Goal: Task Accomplishment & Management: Manage account settings

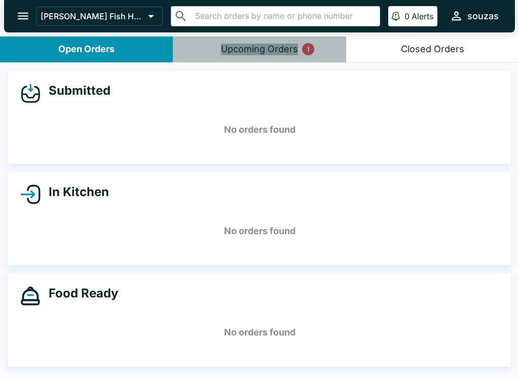
click at [275, 58] on button "Upcoming Orders 1" at bounding box center [259, 49] width 173 height 26
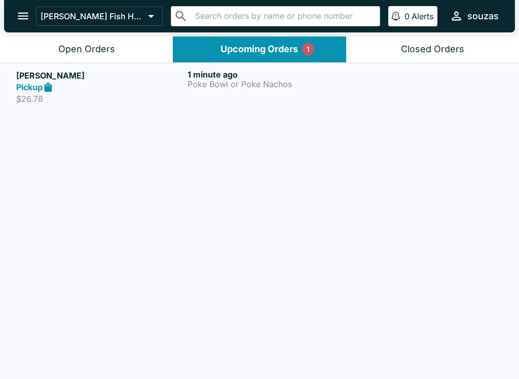
click at [277, 88] on p "Poke Bowl or Poke Nachos" at bounding box center [270, 84] width 167 height 9
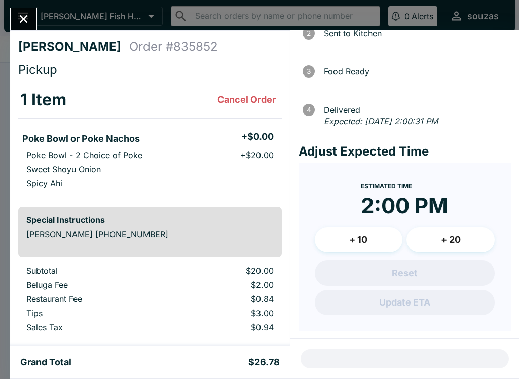
scroll to position [72, 0]
click at [34, 7] on div "[PERSON_NAME] Order # 835852 Pickup 1 Item Cancel Order Poke Bowl or Poke Nacho…" at bounding box center [259, 189] width 519 height 379
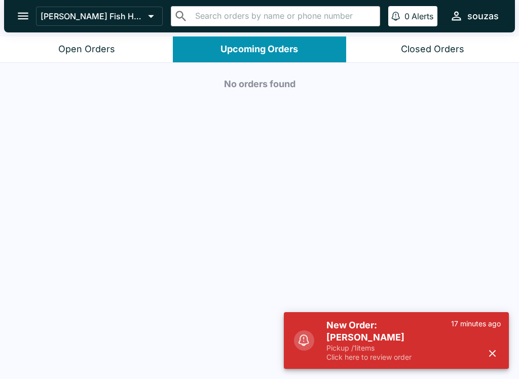
click at [385, 346] on p "Pickup / 1 items" at bounding box center [388, 347] width 125 height 9
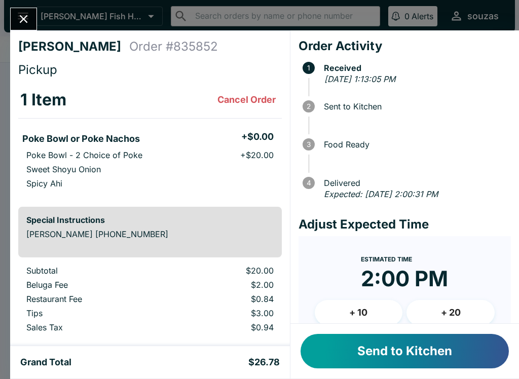
click at [449, 352] on button "Send to Kitchen" at bounding box center [404, 351] width 208 height 34
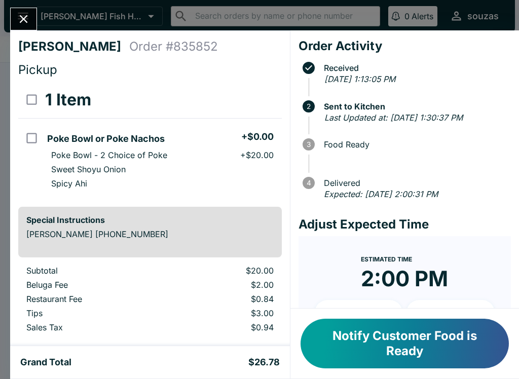
click at [27, 18] on icon "Close" at bounding box center [24, 19] width 14 height 14
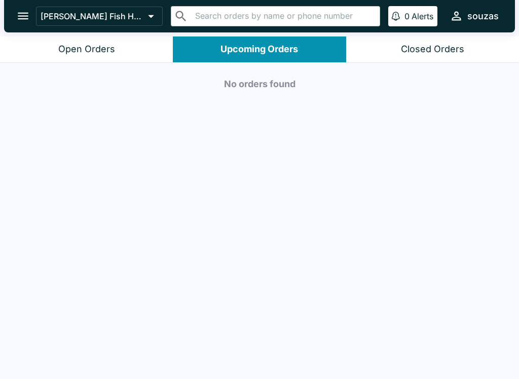
click at [133, 38] on button "Open Orders" at bounding box center [86, 49] width 173 height 26
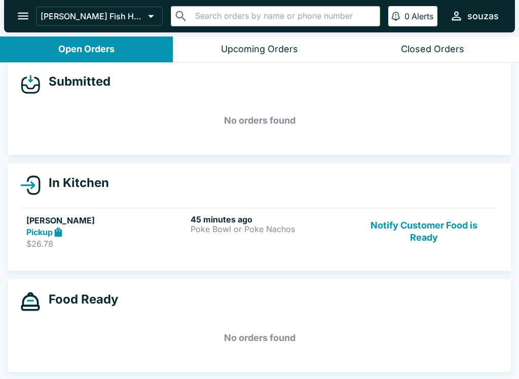
scroll to position [9, 0]
click at [320, 227] on p "Poke Bowl or Poke Nachos" at bounding box center [270, 228] width 160 height 9
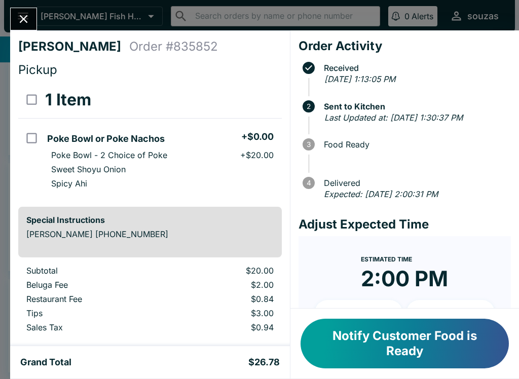
click at [398, 343] on button "Notify Customer Food is Ready" at bounding box center [404, 344] width 208 height 50
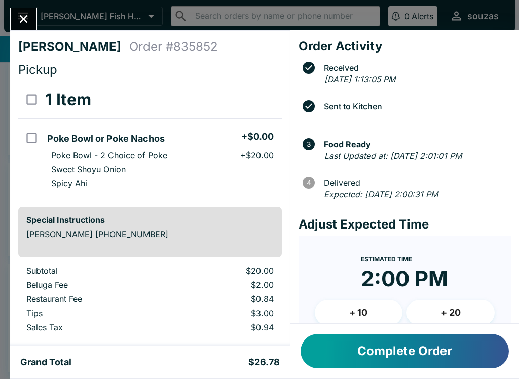
click at [474, 365] on button "Complete Order" at bounding box center [404, 351] width 208 height 34
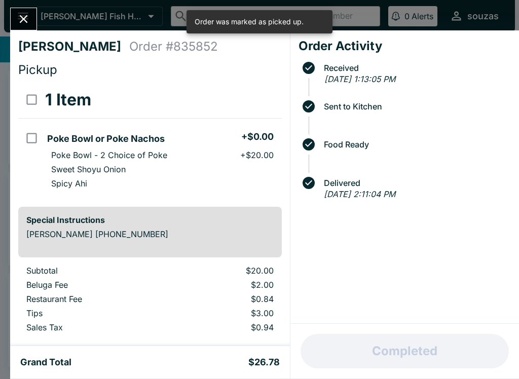
click at [27, 13] on icon "Close" at bounding box center [24, 19] width 14 height 14
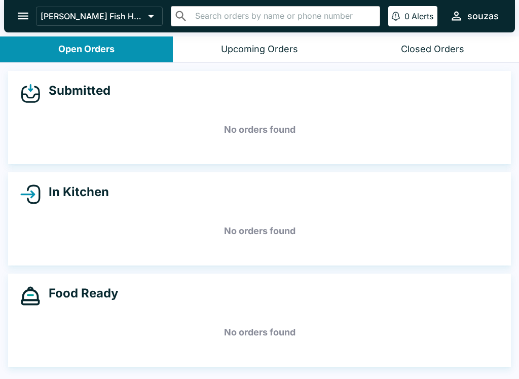
click at [36, 16] on button "open drawer" at bounding box center [23, 16] width 26 height 26
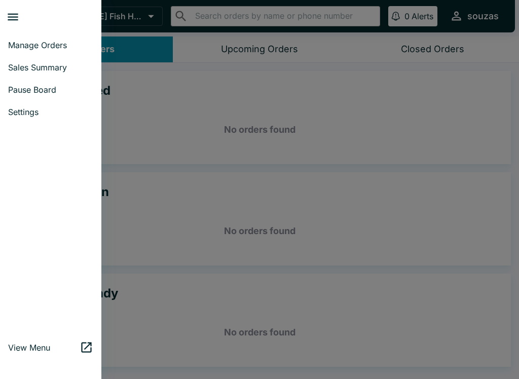
click at [61, 71] on span "Sales Summary" at bounding box center [50, 67] width 85 height 10
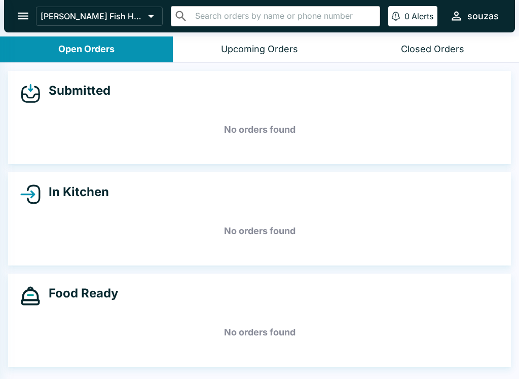
select select "03:00"
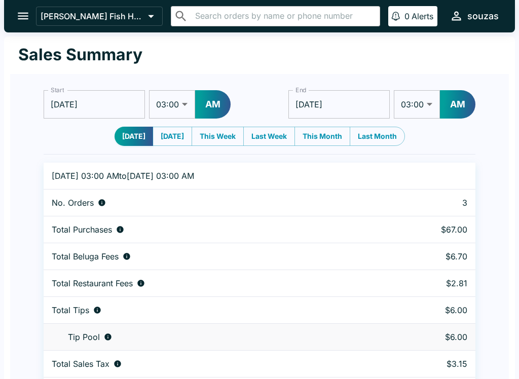
scroll to position [31, 0]
